Goal: Information Seeking & Learning: Check status

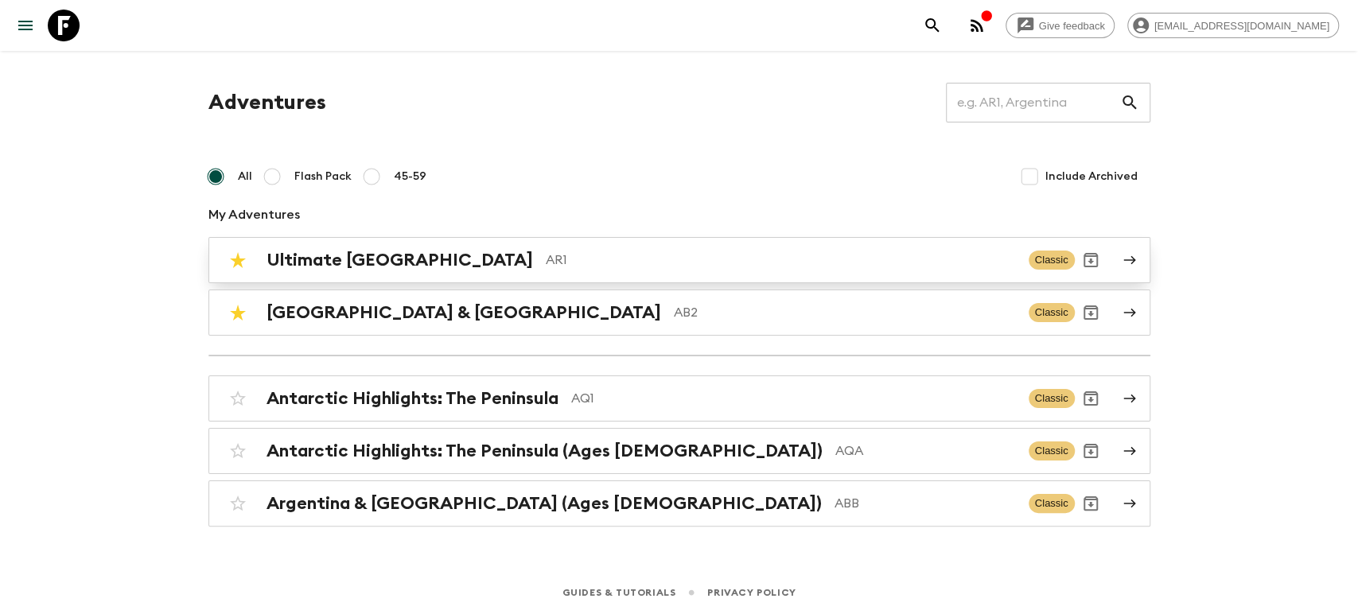
click at [437, 263] on div "Ultimate Argentina AR1" at bounding box center [640, 260] width 749 height 21
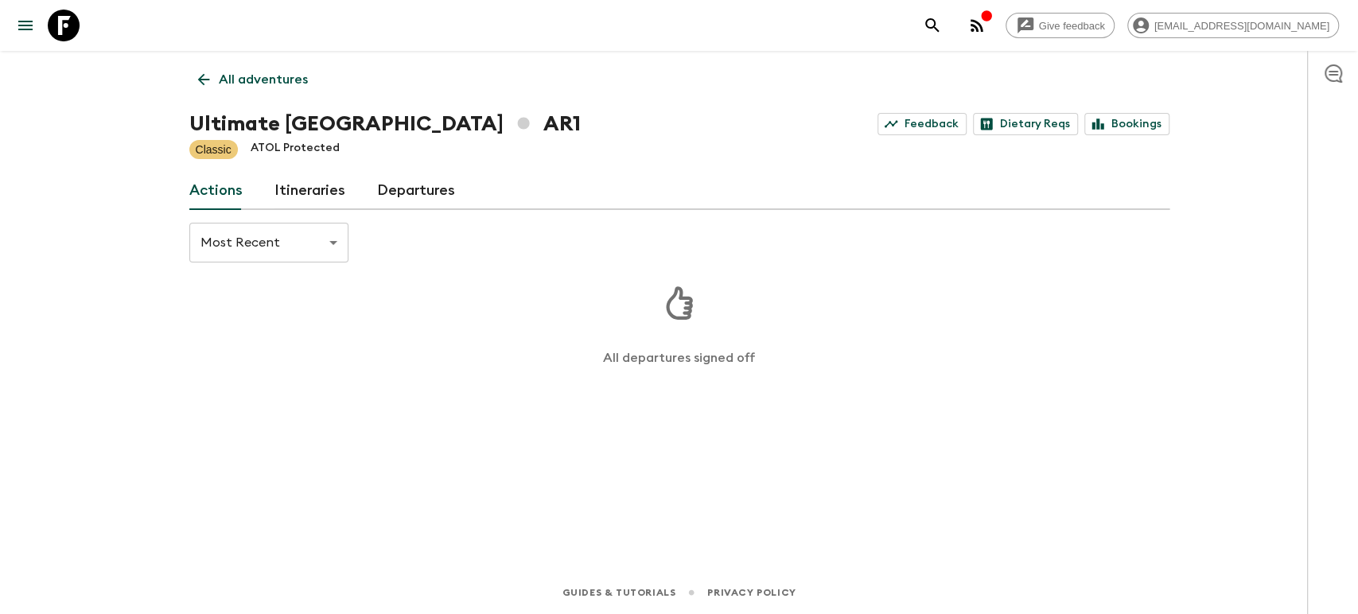
click at [326, 189] on link "Itineraries" at bounding box center [309, 191] width 71 height 38
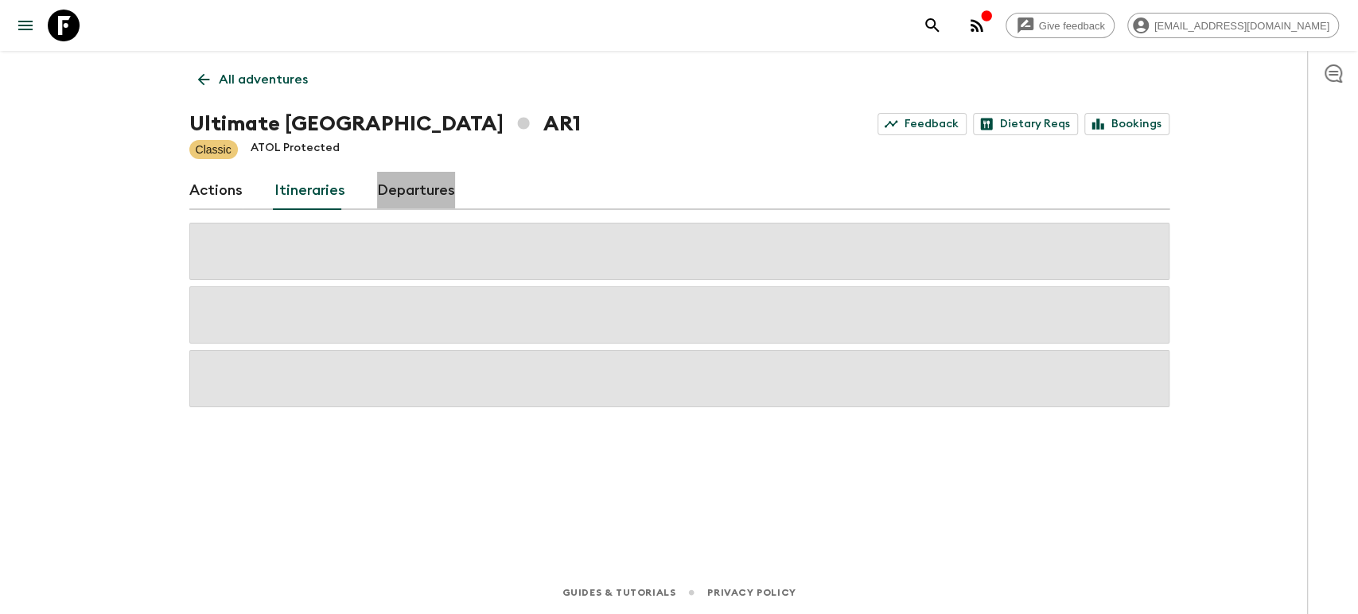
click at [426, 175] on link "Departures" at bounding box center [416, 191] width 78 height 38
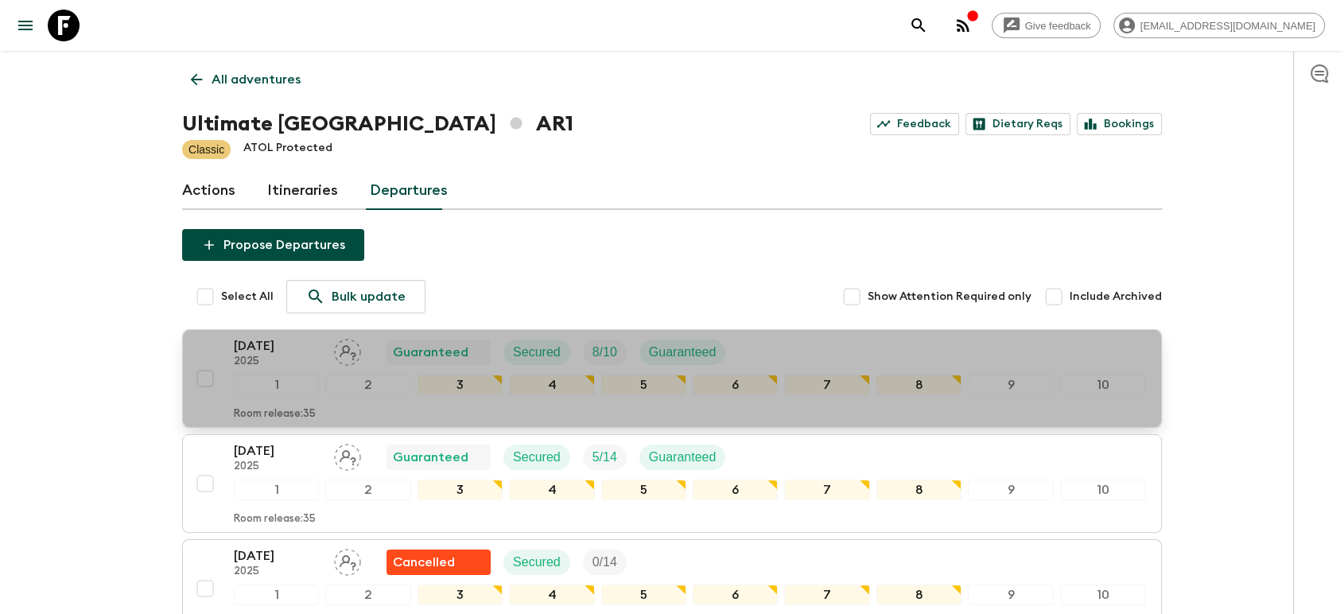
click at [307, 352] on p "[DATE]" at bounding box center [278, 346] width 88 height 19
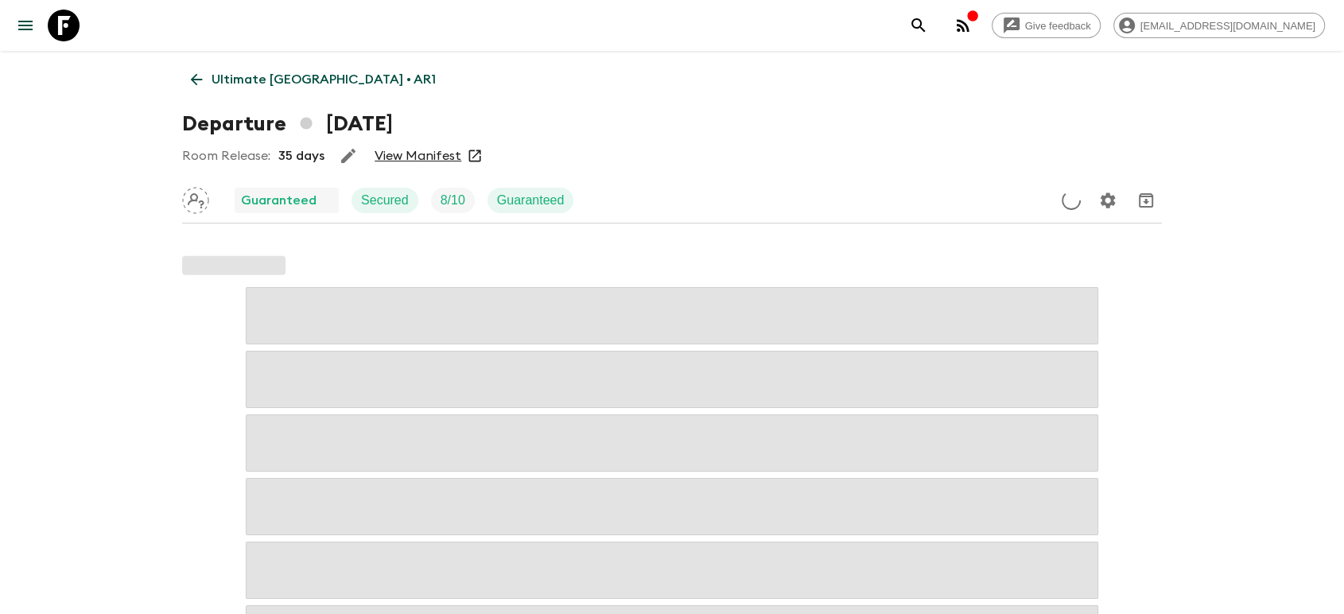
click at [380, 158] on link "View Manifest" at bounding box center [418, 156] width 87 height 16
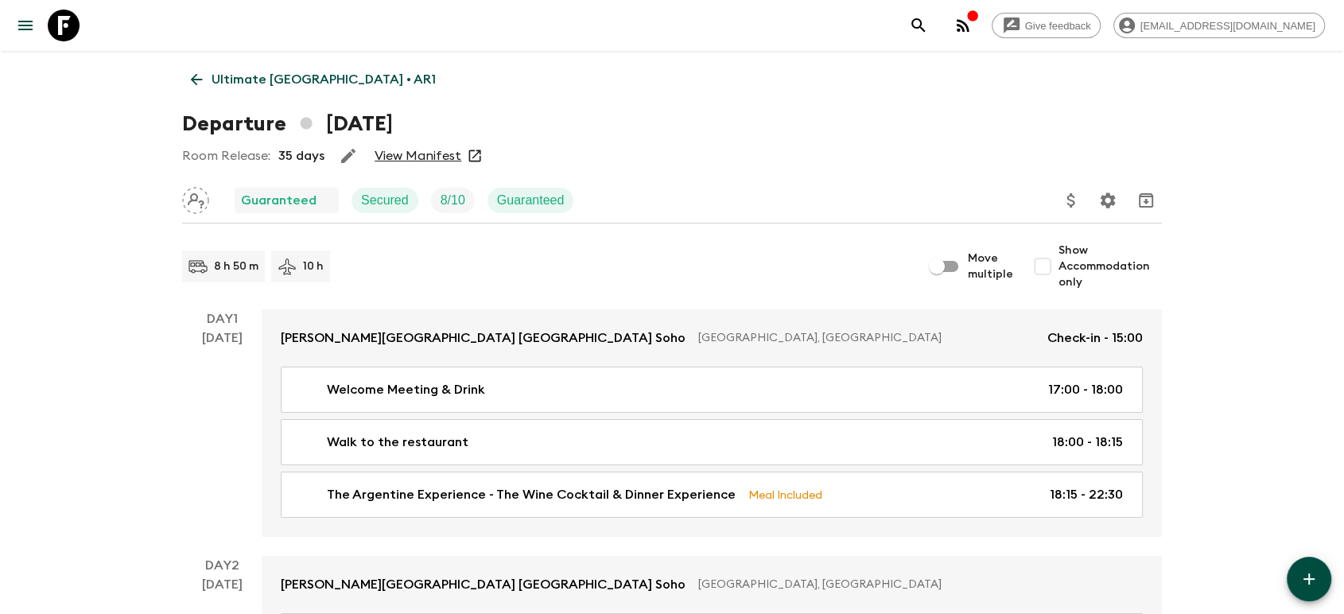
click at [69, 22] on icon at bounding box center [64, 26] width 32 height 32
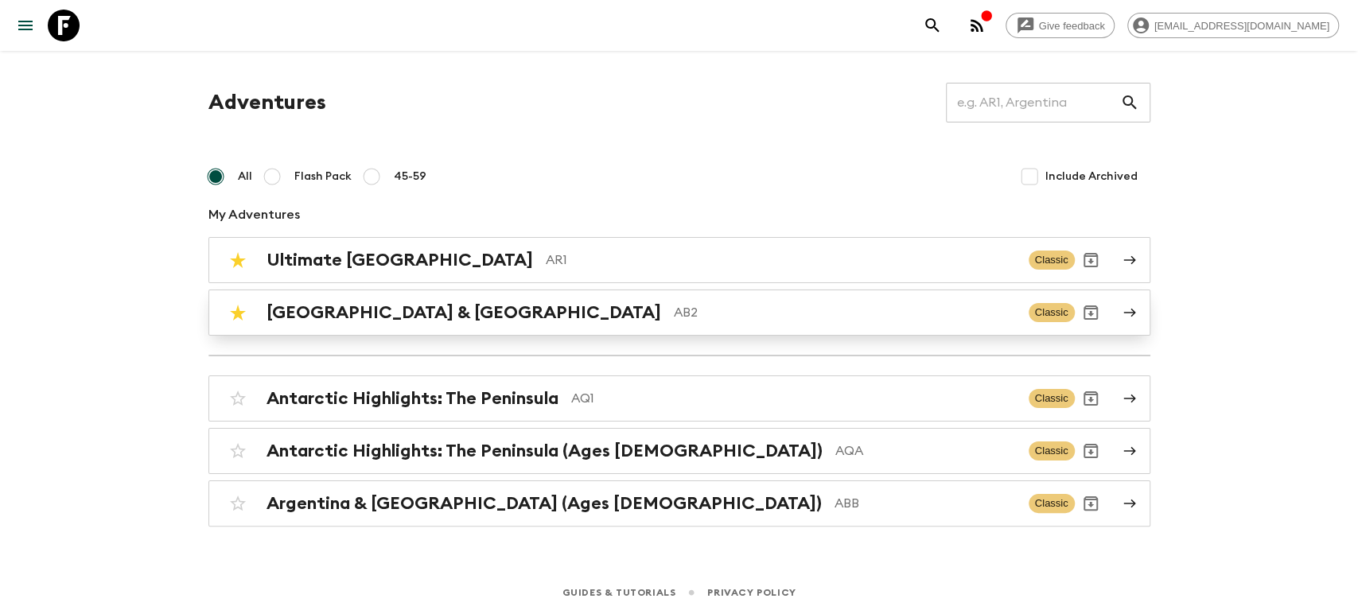
click at [674, 304] on p "AB2" at bounding box center [845, 312] width 342 height 19
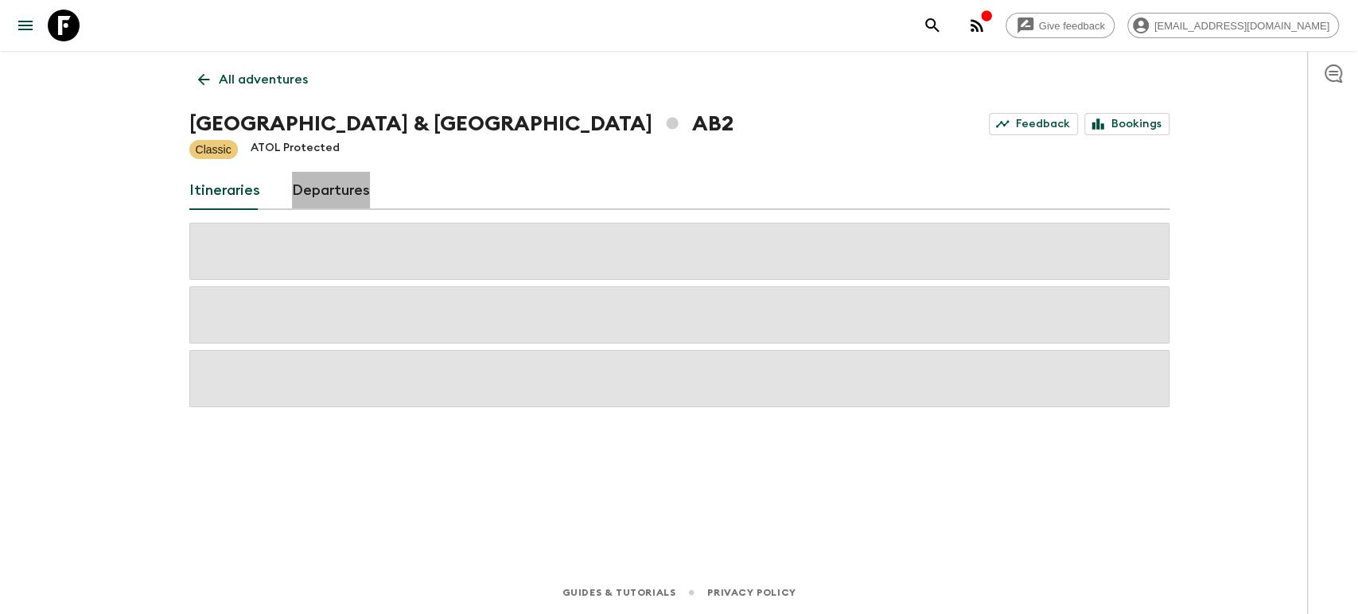
click at [357, 174] on link "Departures" at bounding box center [331, 191] width 78 height 38
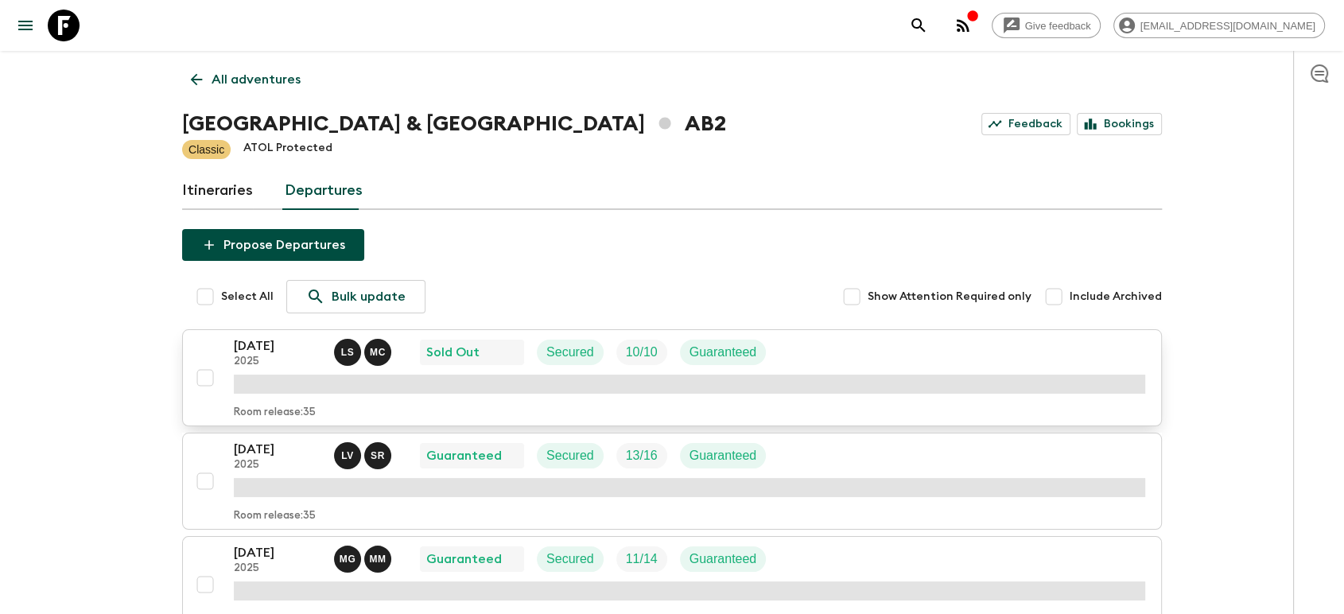
click at [286, 342] on p "[DATE]" at bounding box center [278, 346] width 88 height 19
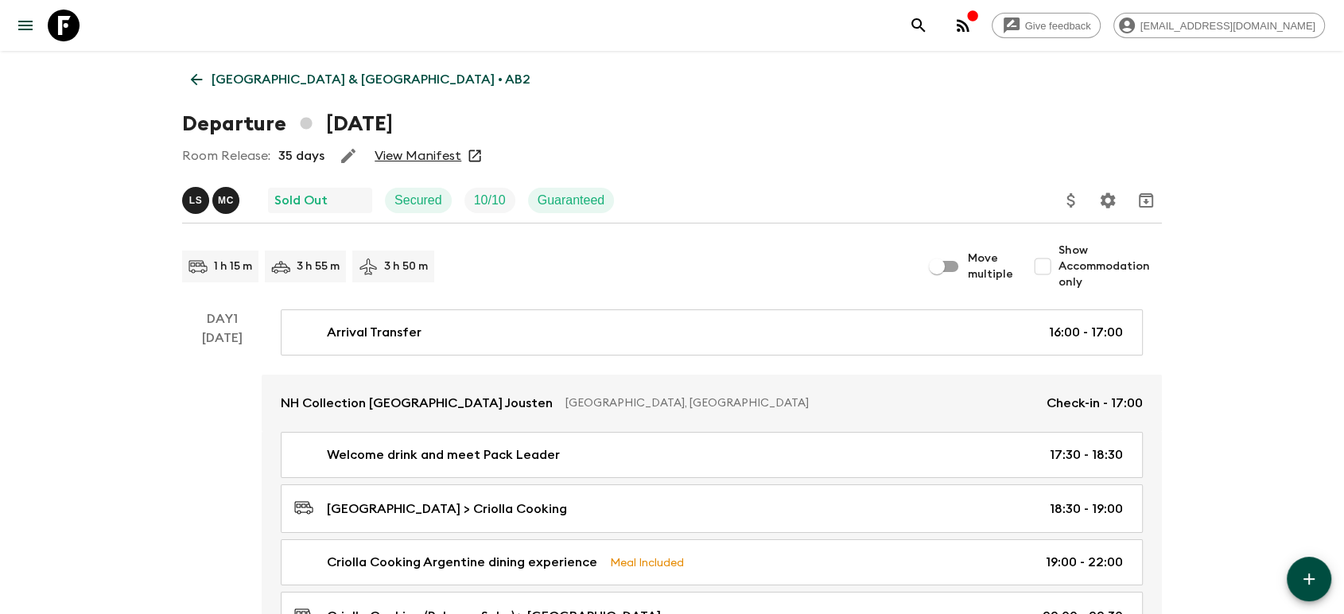
click at [426, 152] on link "View Manifest" at bounding box center [418, 156] width 87 height 16
